Goal: Information Seeking & Learning: Learn about a topic

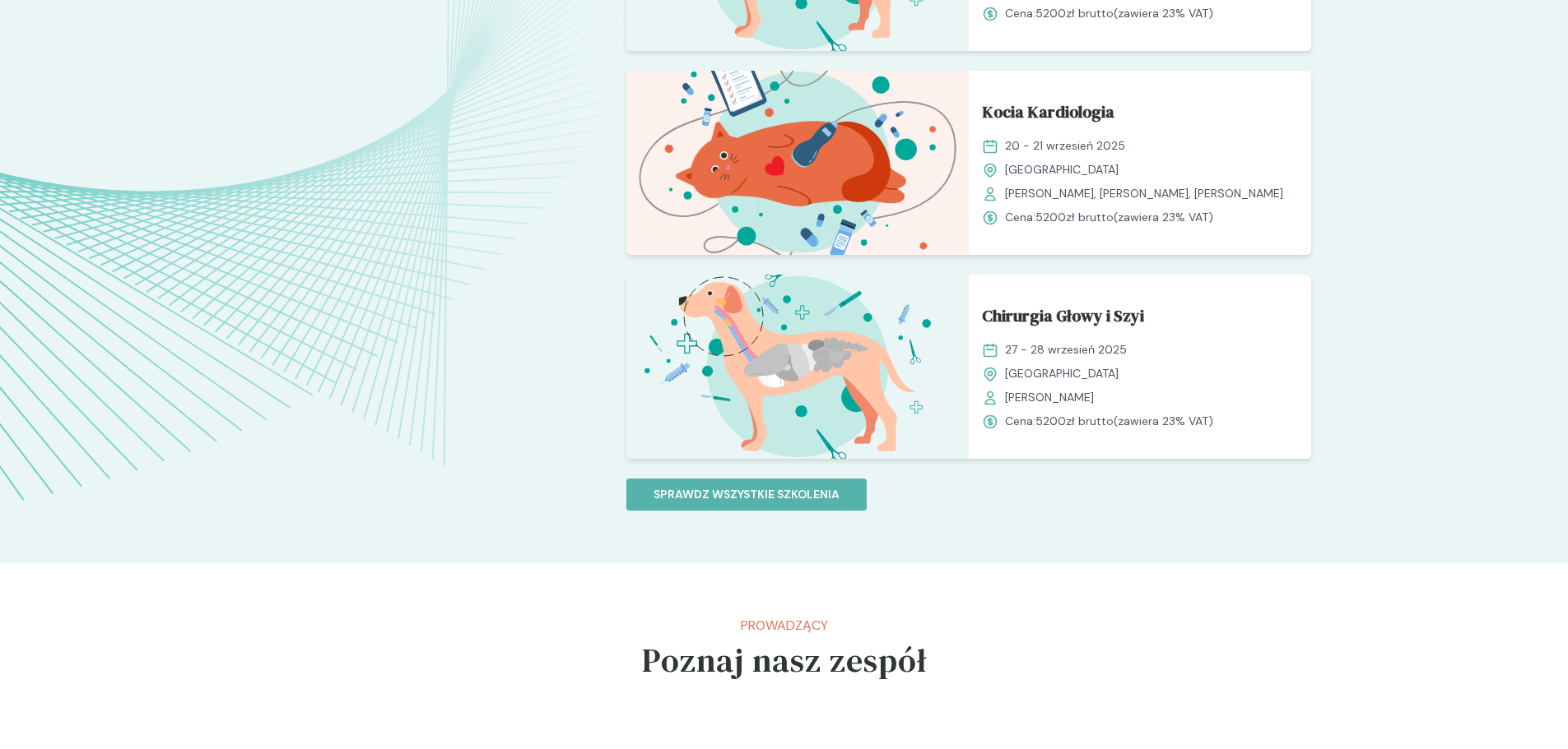
scroll to position [1481, 0]
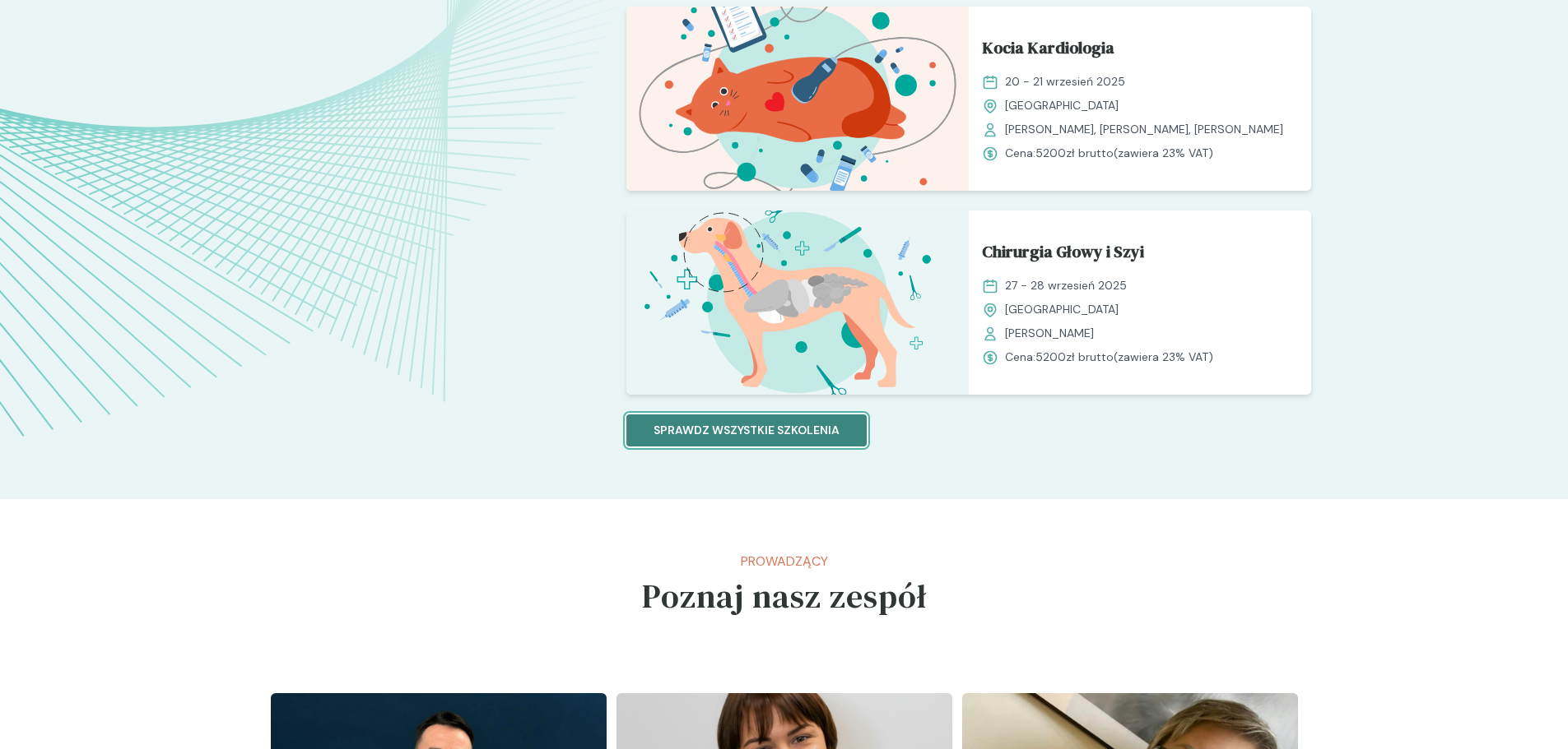
click at [760, 443] on button "Sprawdz wszystkie szkolenia" at bounding box center [747, 430] width 240 height 32
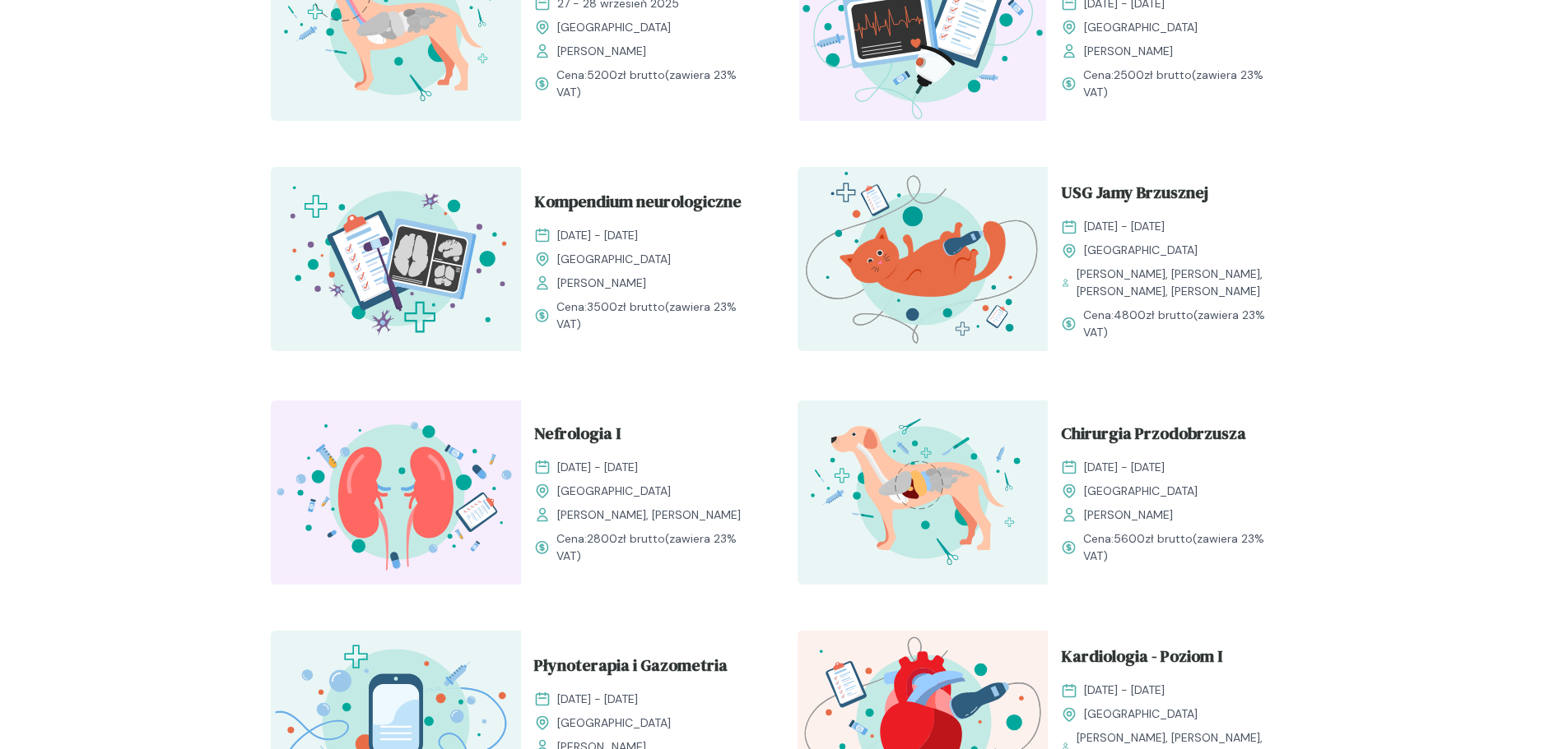
scroll to position [987, 0]
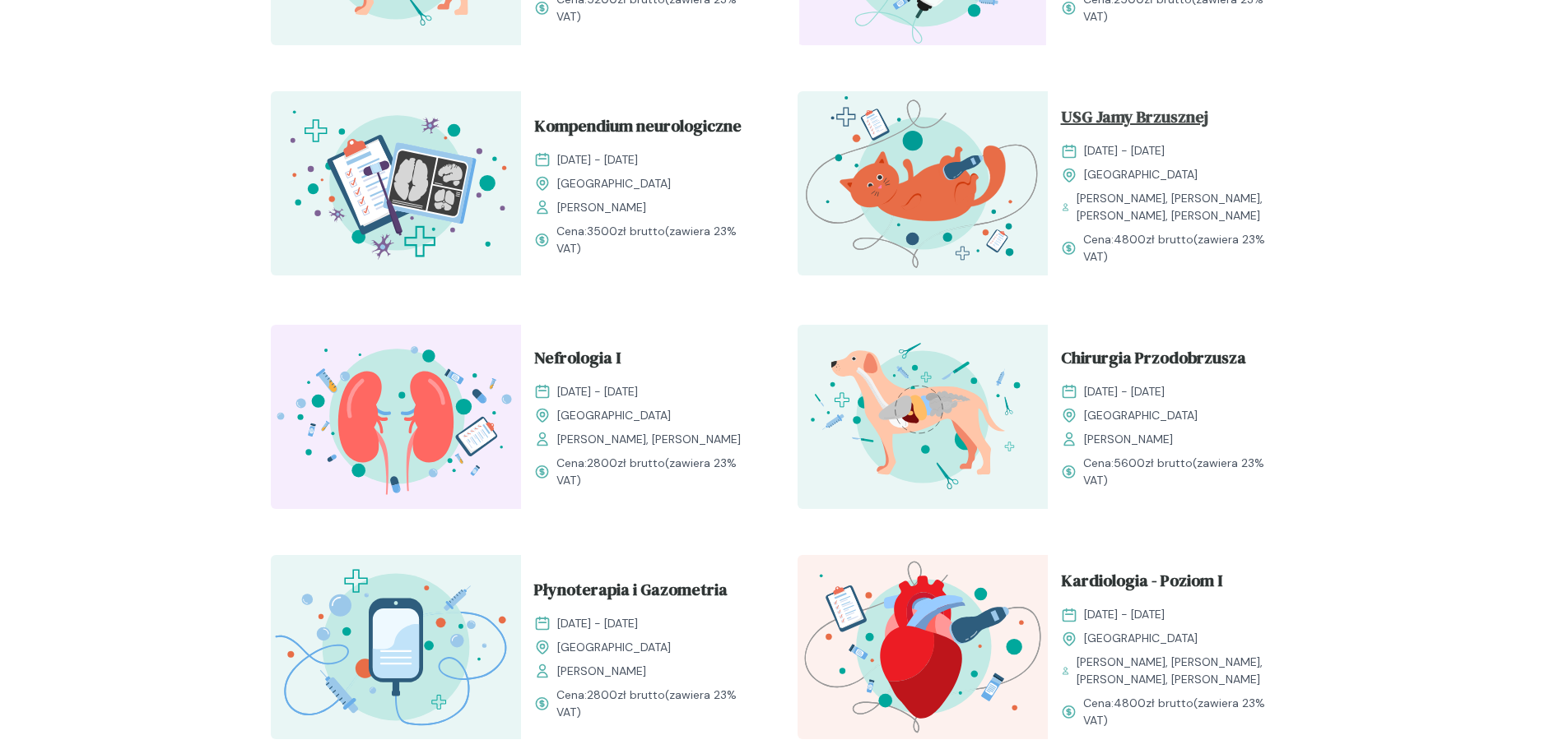
click at [1152, 115] on span "USG Jamy Brzusznej" at bounding box center [1134, 120] width 147 height 32
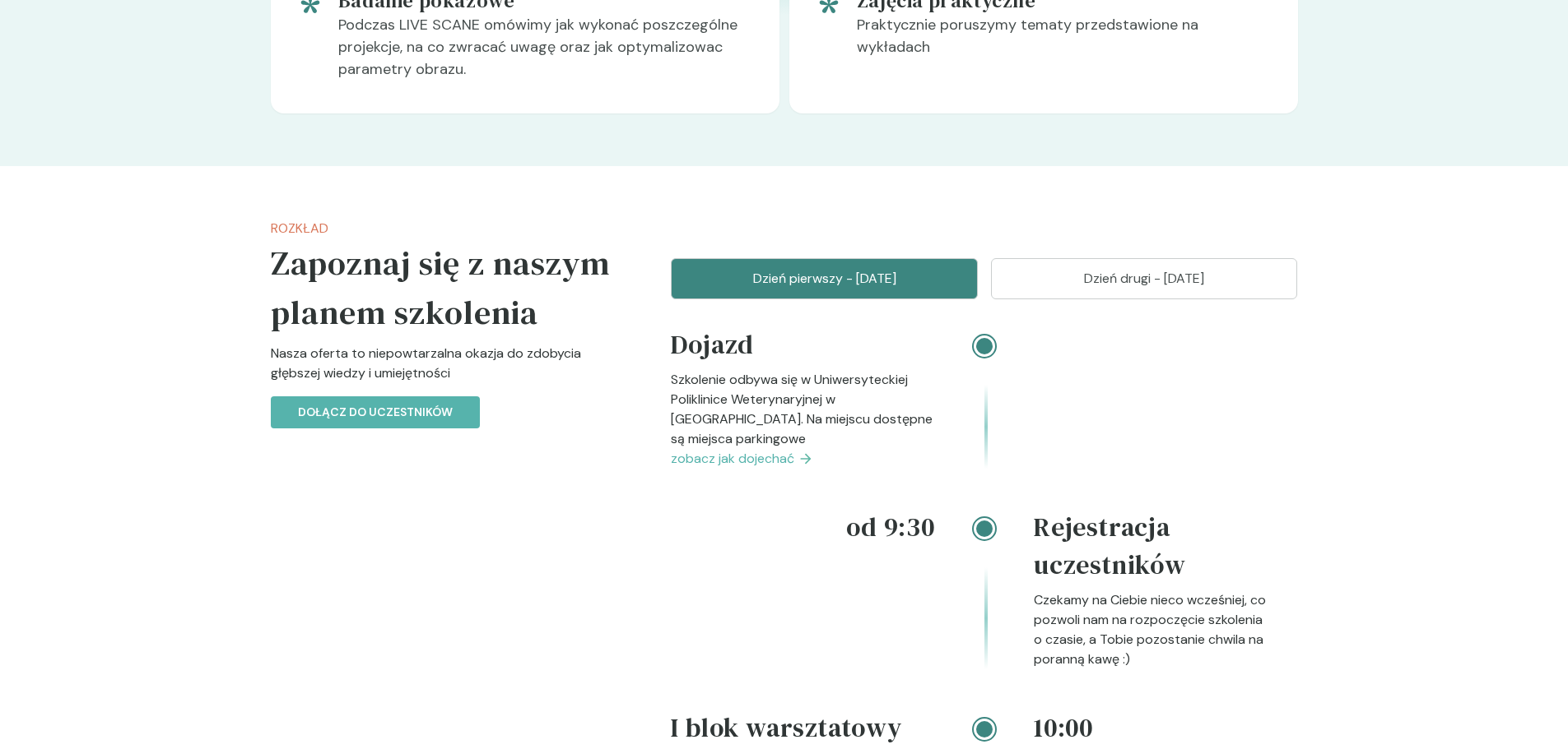
scroll to position [1743, 0]
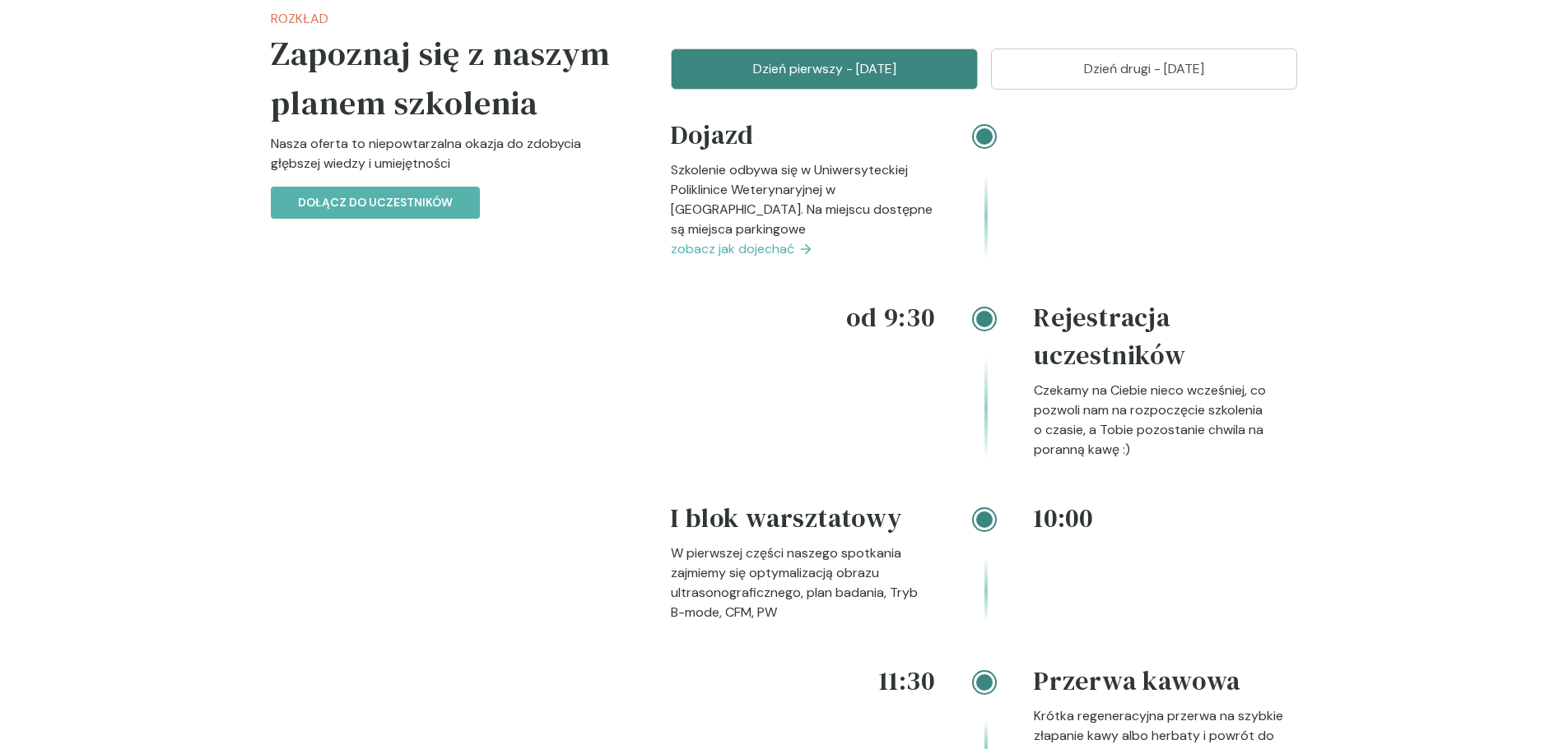
click at [1091, 89] on button "Dzień drugi - [DATE]" at bounding box center [1144, 69] width 307 height 41
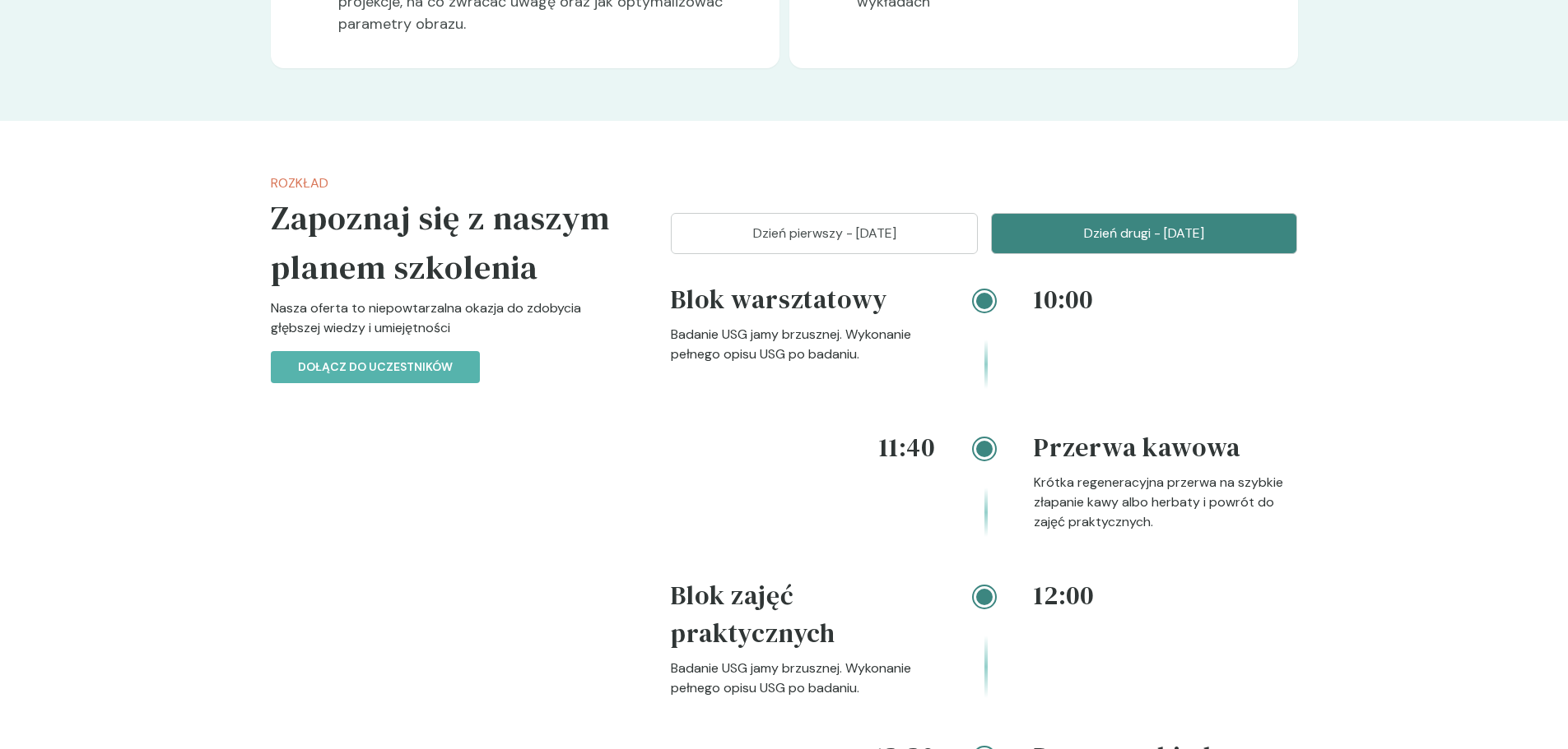
click at [852, 244] on p "Dzień pierwszy - [DATE]" at bounding box center [824, 233] width 266 height 20
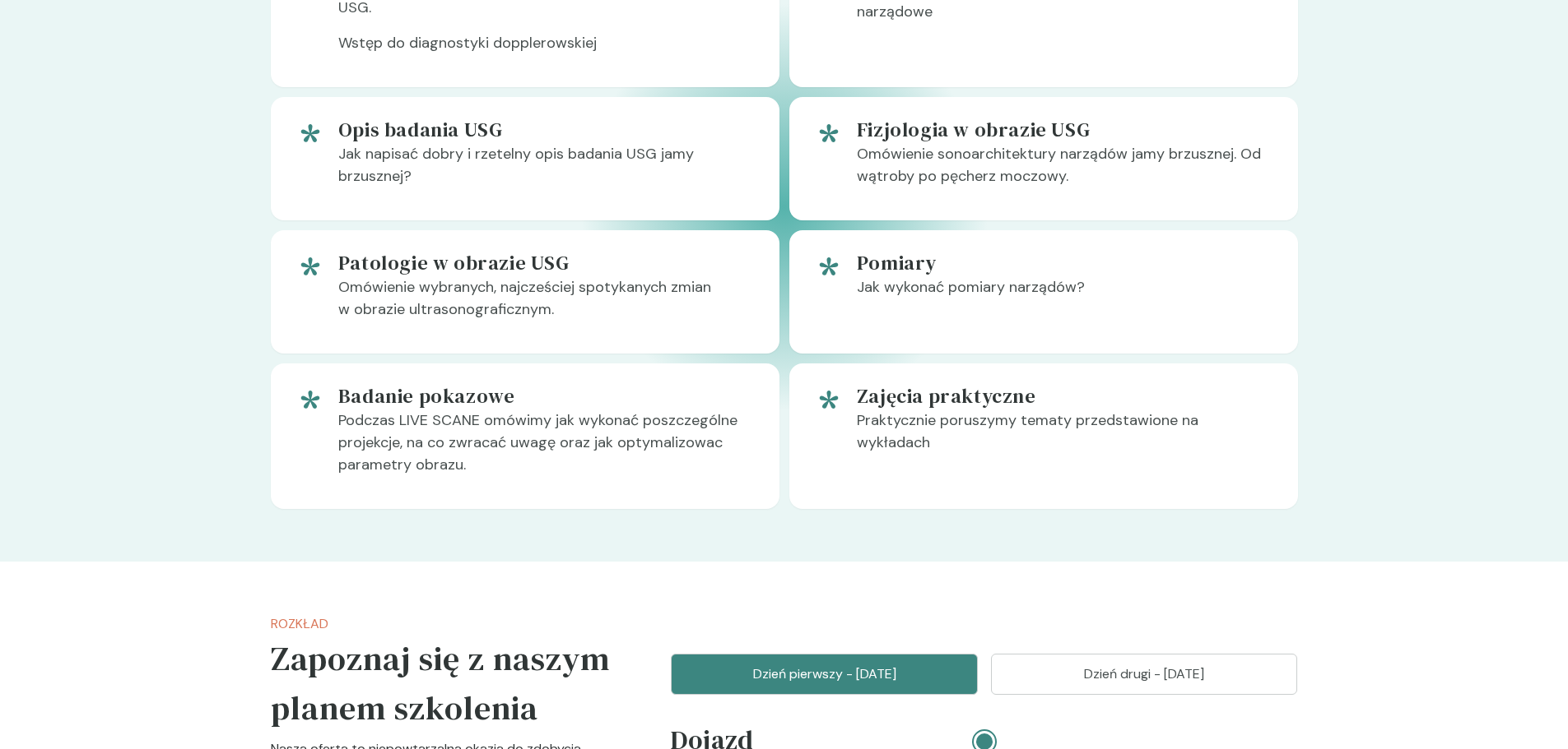
scroll to position [1151, 0]
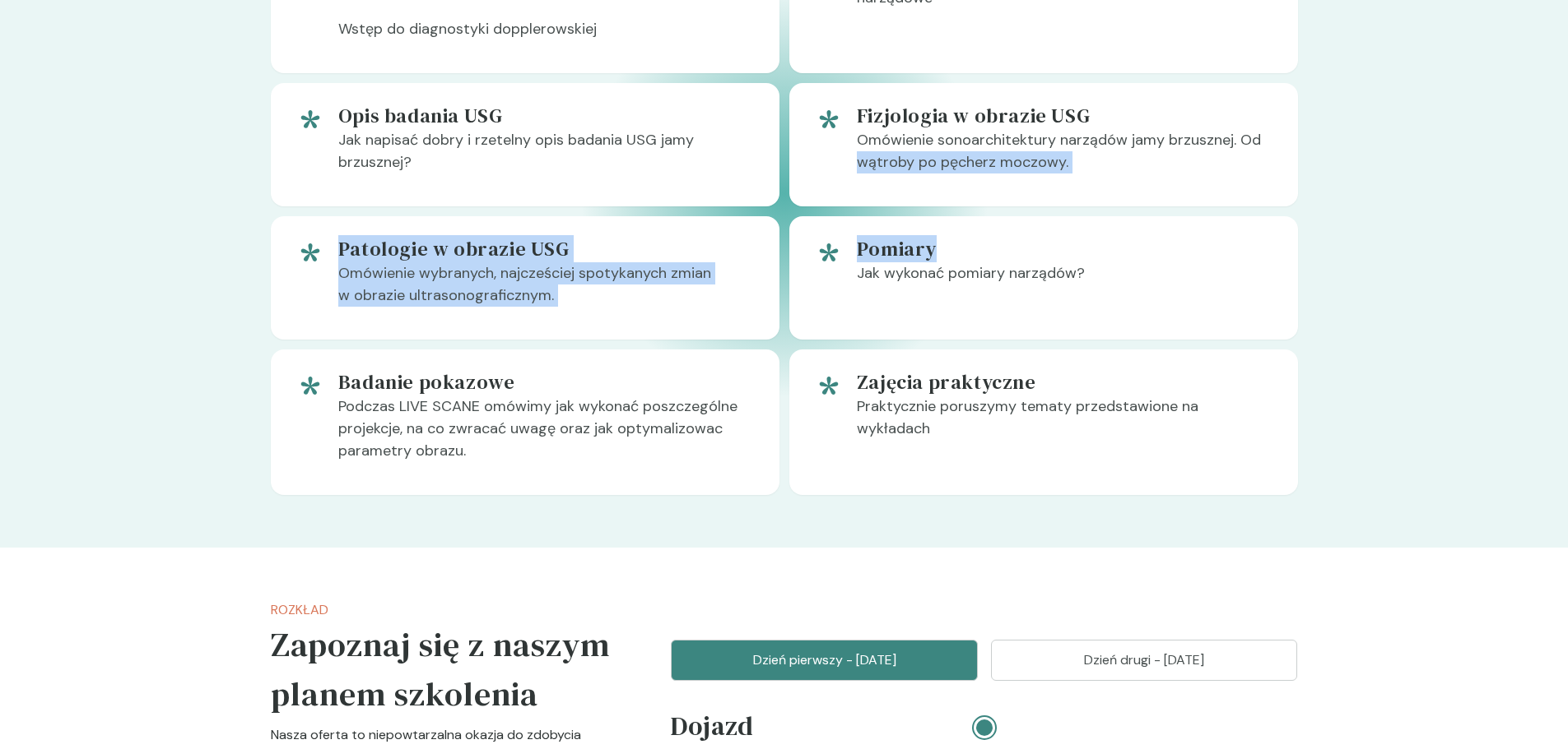
drag, startPoint x: 1575, startPoint y: 245, endPoint x: 1580, endPoint y: 295, distance: 50.2
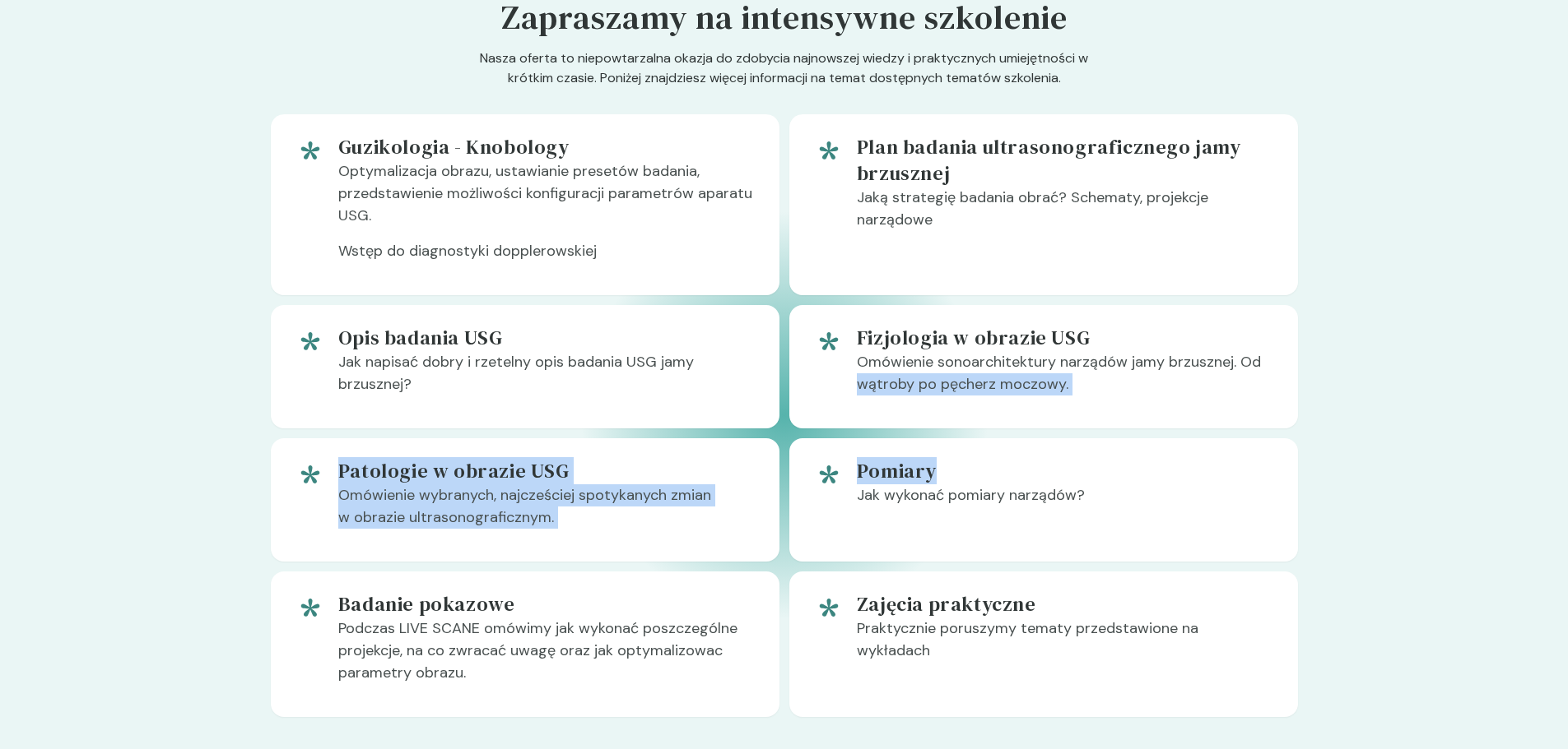
scroll to position [740, 0]
